Goal: Check status: Check status

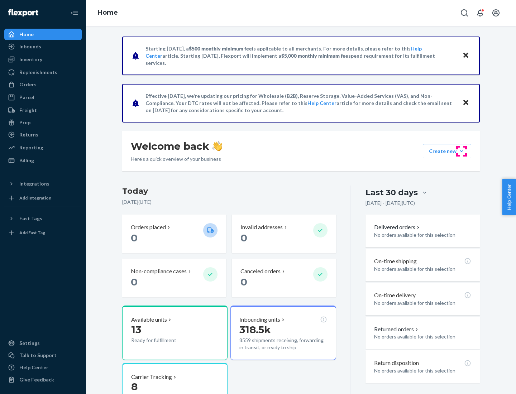
click at [461, 151] on button "Create new Create new inbound Create new order Create new product" at bounding box center [447, 151] width 48 height 14
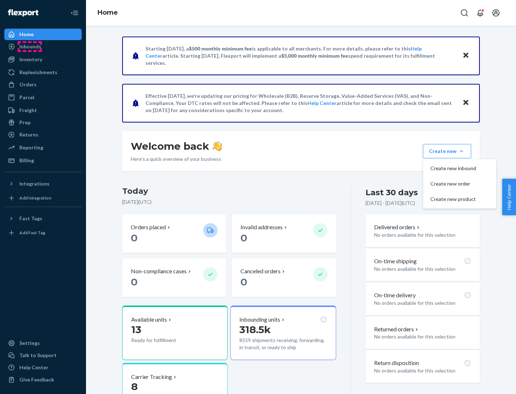
click at [30, 47] on div "Inbounds" at bounding box center [30, 46] width 22 height 7
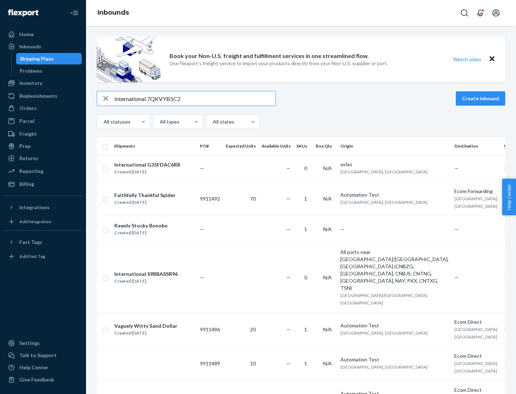
type input "International 7QKVYB5C29"
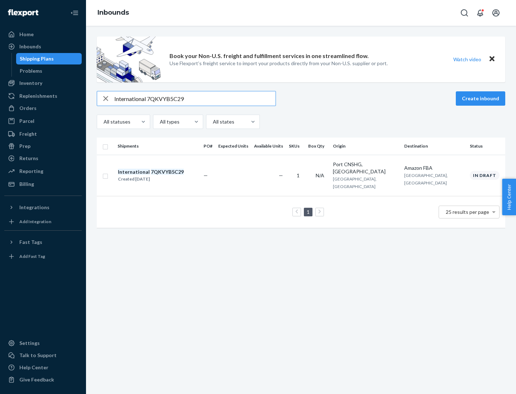
click at [163, 176] on div "Created [DATE]" at bounding box center [151, 179] width 66 height 7
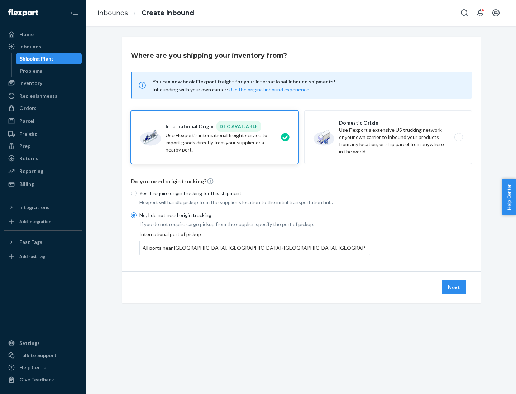
click at [454, 287] on button "Next" at bounding box center [454, 287] width 24 height 14
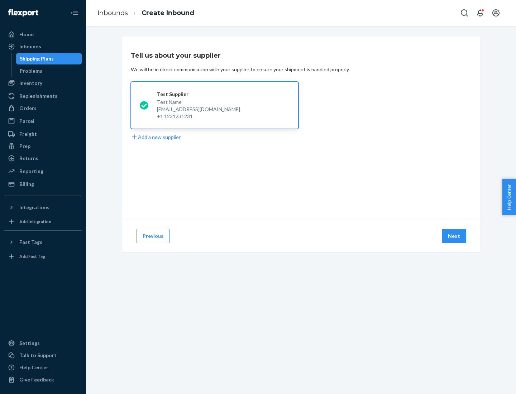
click at [454, 236] on button "Next" at bounding box center [454, 236] width 24 height 14
